Goal: Task Accomplishment & Management: Use online tool/utility

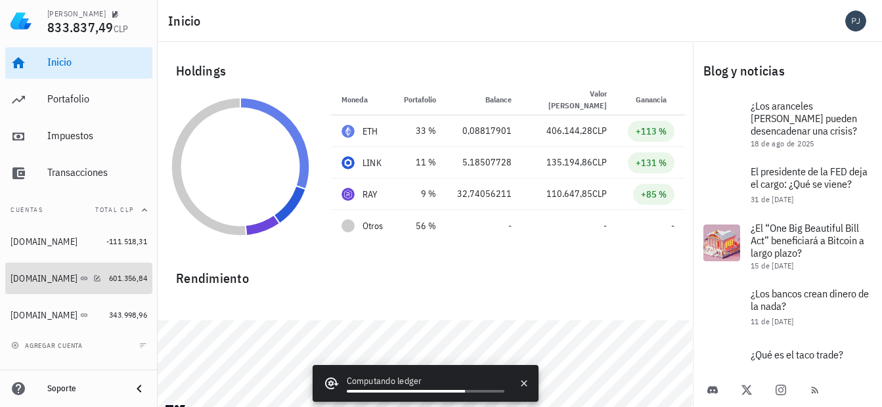
click at [43, 279] on div "[DOMAIN_NAME]" at bounding box center [44, 278] width 67 height 11
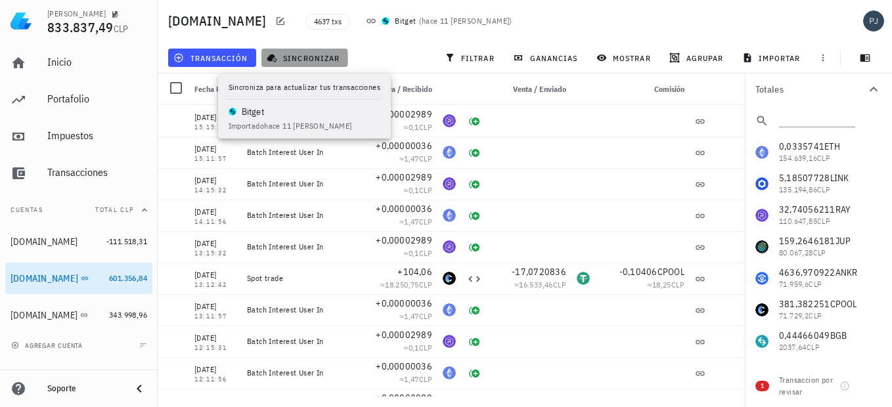
click at [301, 59] on span "sincronizar" at bounding box center [304, 58] width 70 height 11
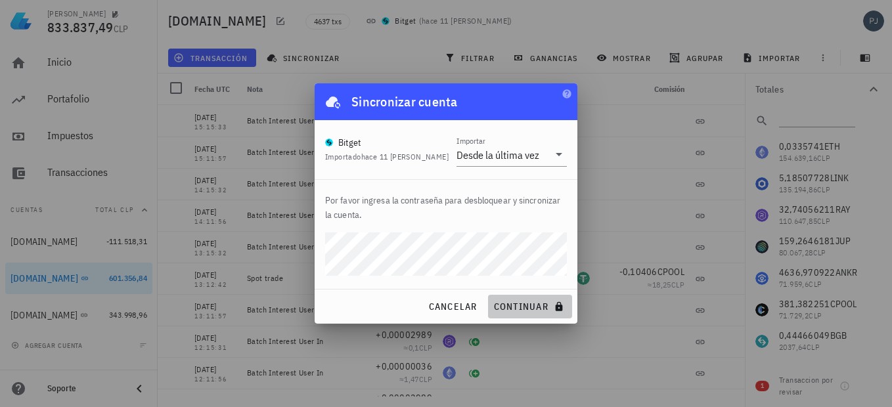
click at [520, 306] on span "continuar" at bounding box center [530, 307] width 74 height 12
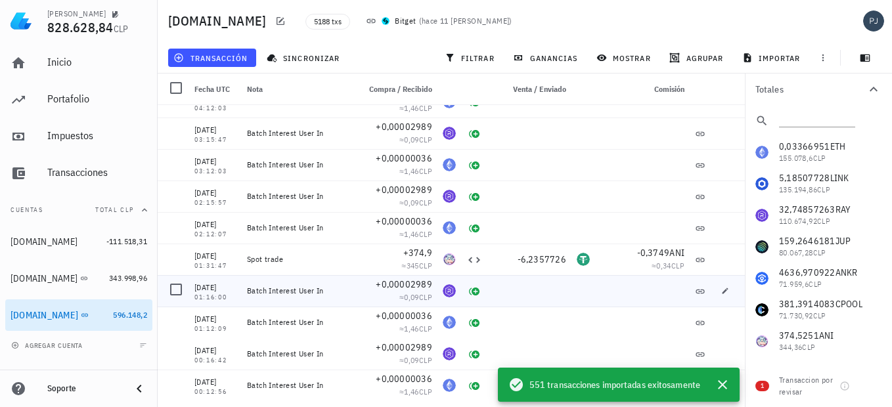
scroll to position [1051, 0]
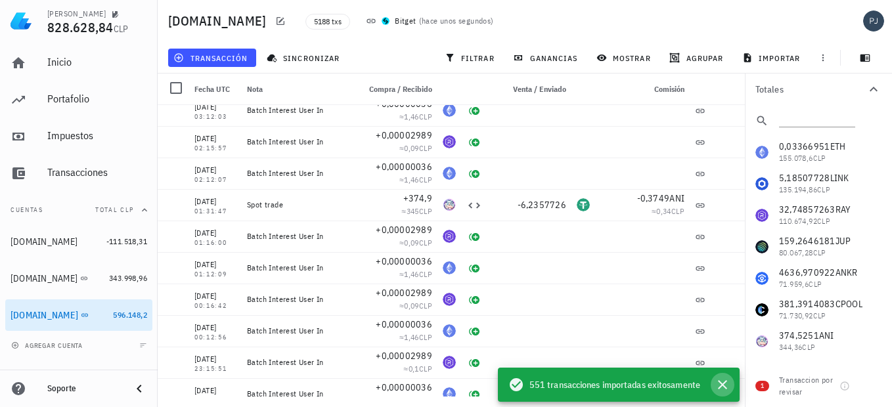
click at [723, 388] on icon "button" at bounding box center [723, 385] width 16 height 16
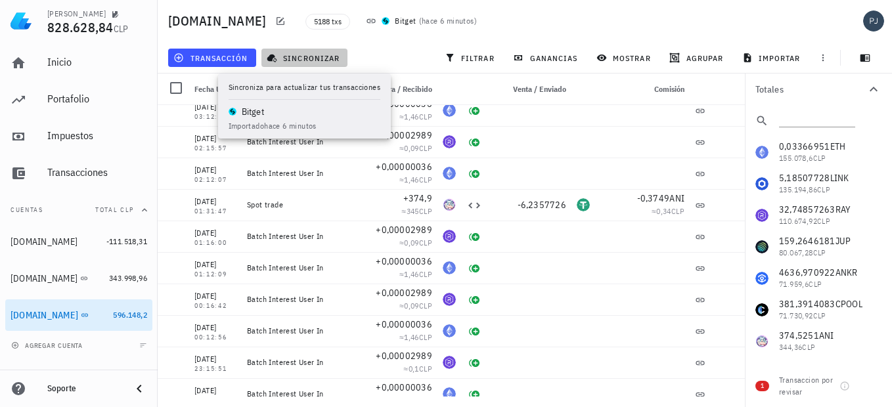
click at [301, 57] on span "sincronizar" at bounding box center [304, 58] width 70 height 11
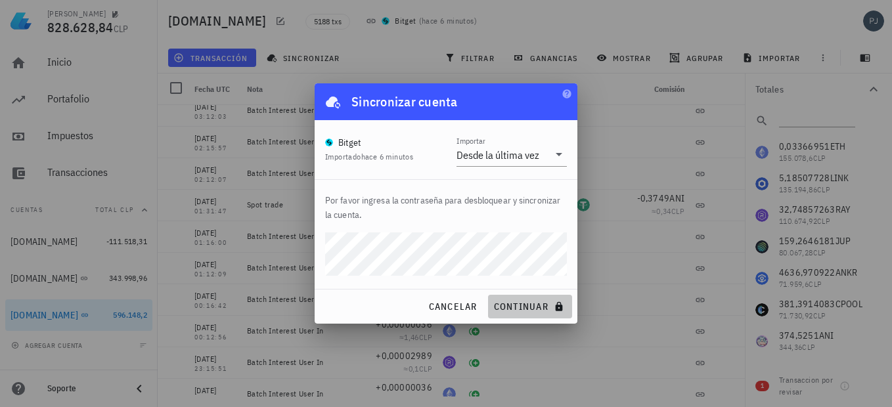
click at [510, 300] on button "continuar" at bounding box center [530, 307] width 84 height 24
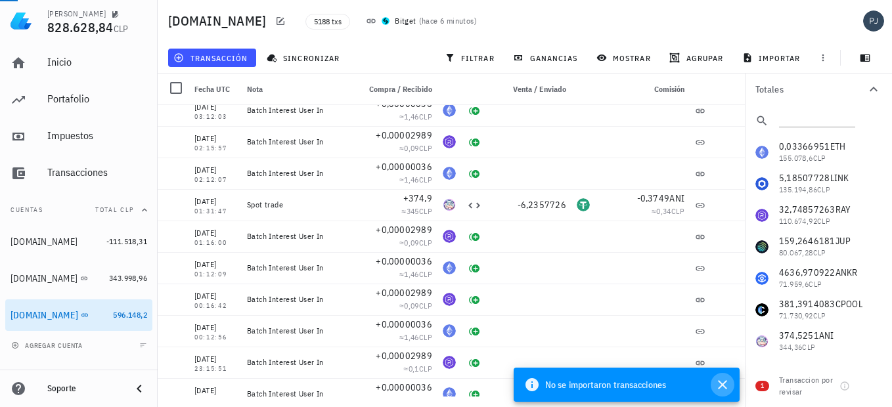
click at [722, 388] on icon "button" at bounding box center [723, 385] width 16 height 16
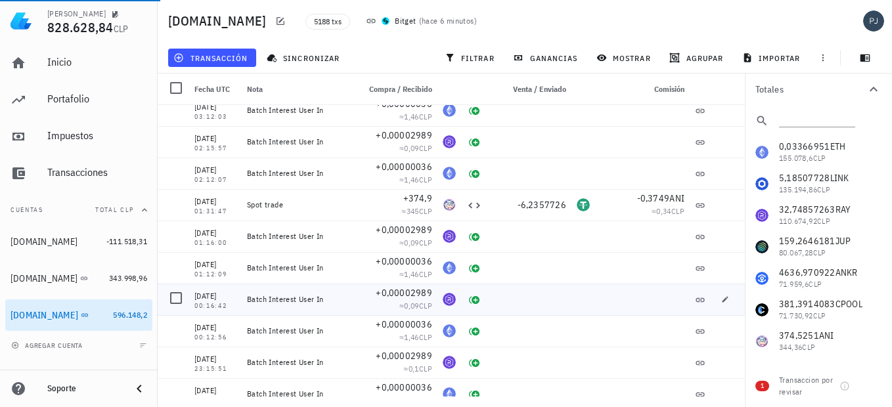
click at [562, 286] on div at bounding box center [529, 300] width 84 height 32
click at [263, 204] on div "Spot trade" at bounding box center [297, 205] width 101 height 11
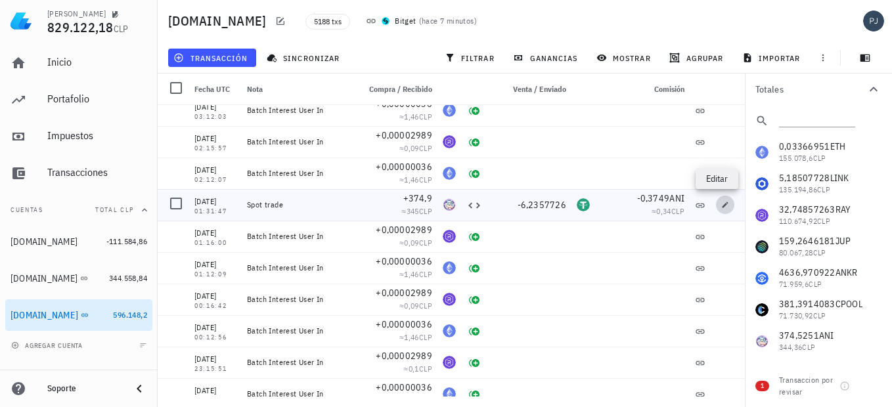
click at [721, 202] on icon "button" at bounding box center [725, 205] width 8 height 8
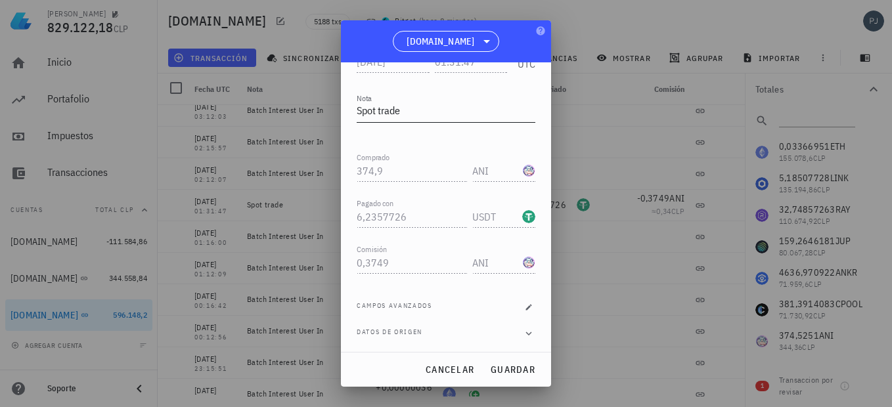
scroll to position [182, 0]
click at [525, 304] on icon "button" at bounding box center [529, 306] width 8 height 8
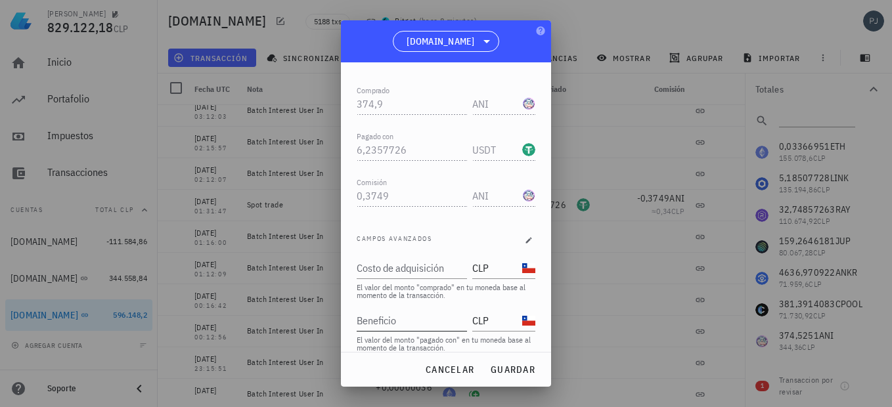
scroll to position [287, 0]
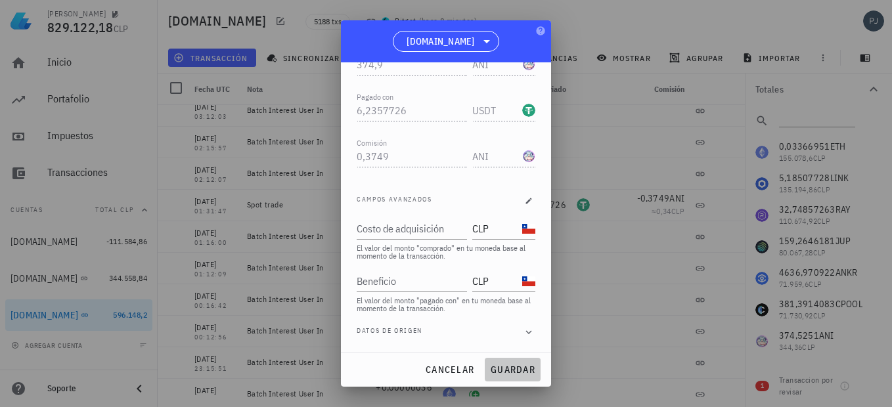
click at [529, 370] on span "guardar" at bounding box center [512, 370] width 45 height 12
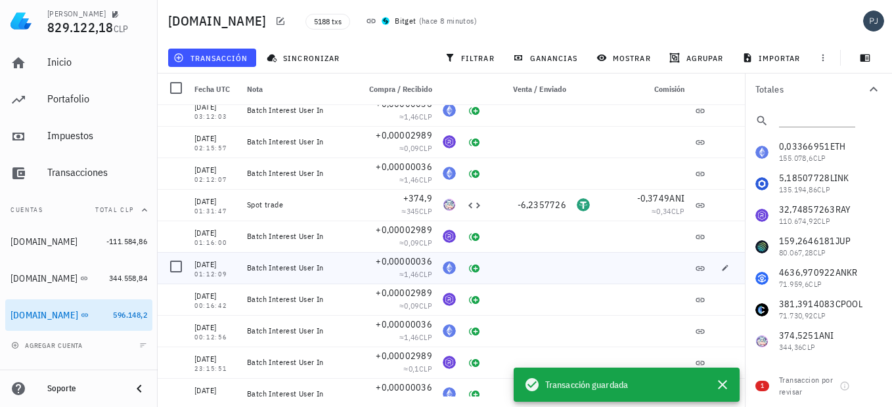
scroll to position [0, 0]
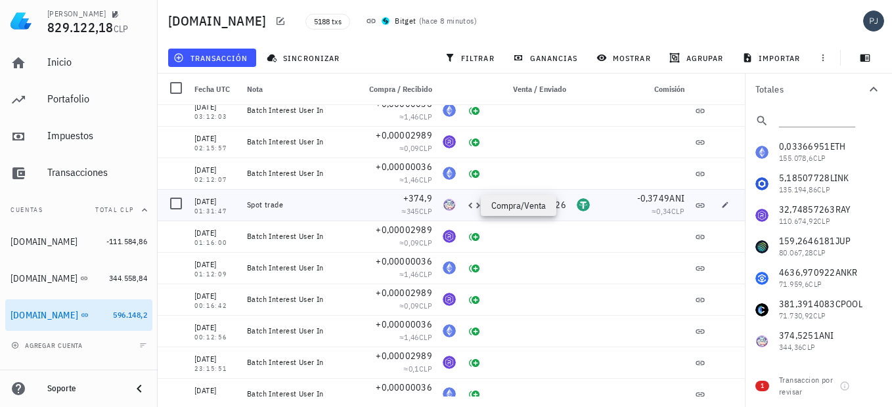
click at [466, 204] on icon at bounding box center [474, 206] width 16 height 16
click at [243, 200] on div "Spot trade" at bounding box center [298, 205] width 112 height 32
click at [533, 284] on div at bounding box center [529, 300] width 84 height 32
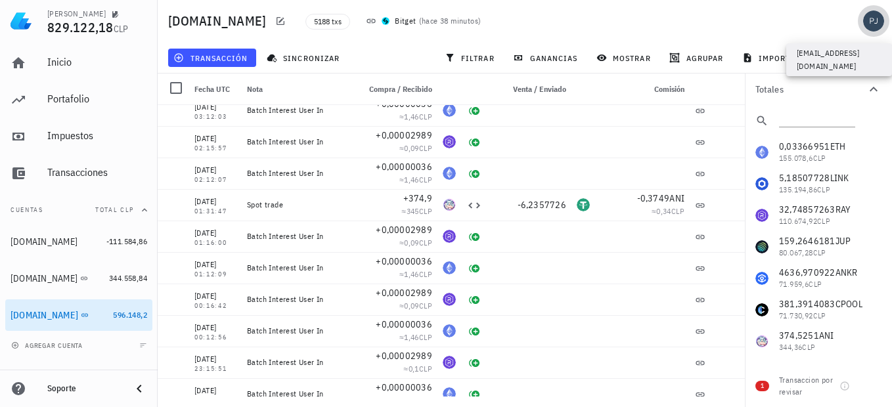
click at [873, 20] on div "avatar" at bounding box center [873, 21] width 21 height 21
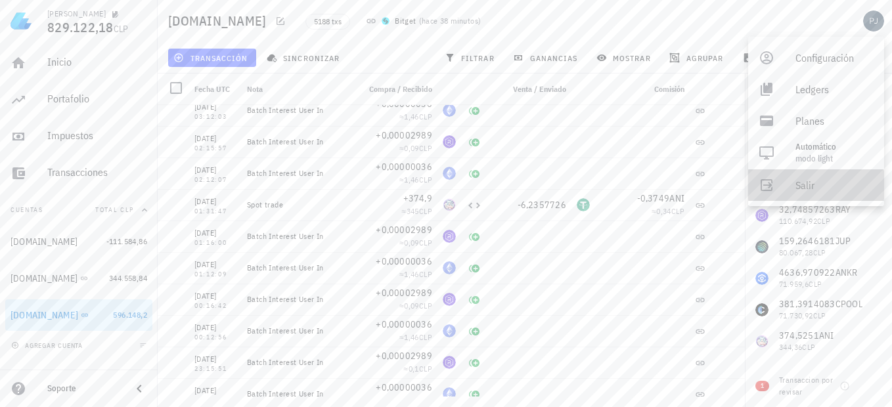
click at [797, 181] on div "Salir" at bounding box center [835, 185] width 78 height 26
